Goal: Task Accomplishment & Management: Use online tool/utility

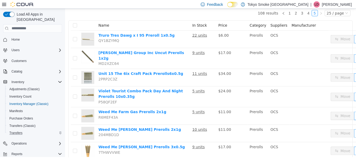
scroll to position [39, 0]
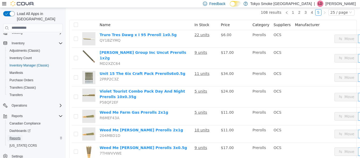
click at [19, 136] on span "Reports" at bounding box center [14, 138] width 11 height 4
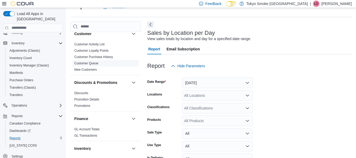
scroll to position [59, 0]
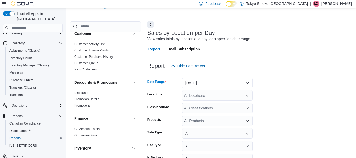
click at [248, 81] on button "[DATE]" at bounding box center [217, 82] width 71 height 11
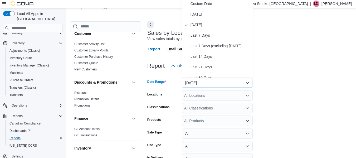
scroll to position [11, 0]
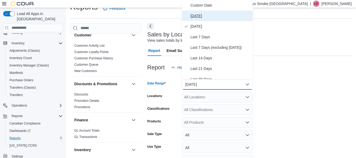
click at [195, 12] on button "[DATE]" at bounding box center [217, 16] width 71 height 11
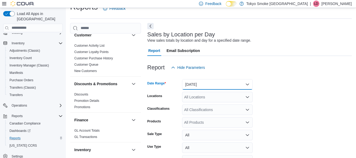
scroll to position [43, 0]
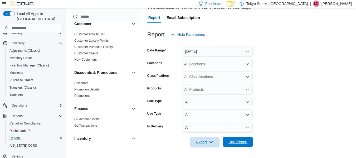
click at [243, 143] on span "Run Report" at bounding box center [237, 141] width 19 height 5
